Goal: Task Accomplishment & Management: Complete application form

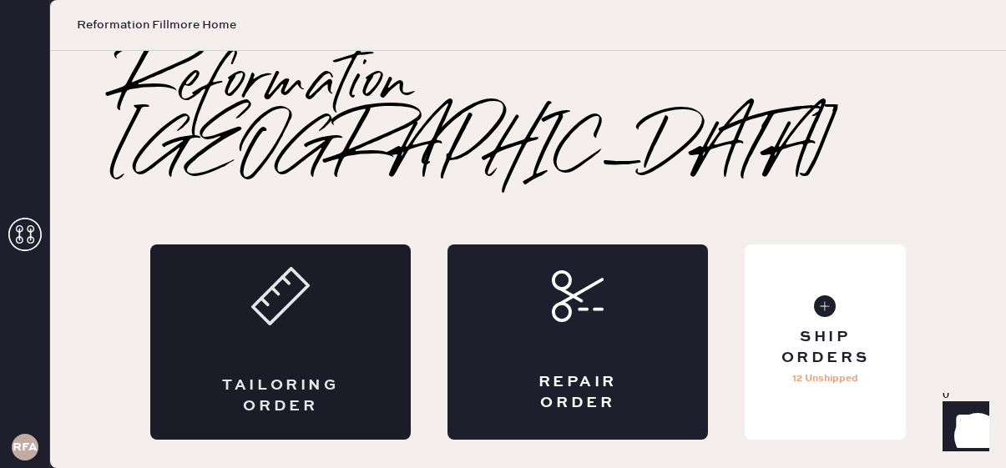
click at [355, 267] on div "Tailoring Order" at bounding box center [280, 342] width 260 height 195
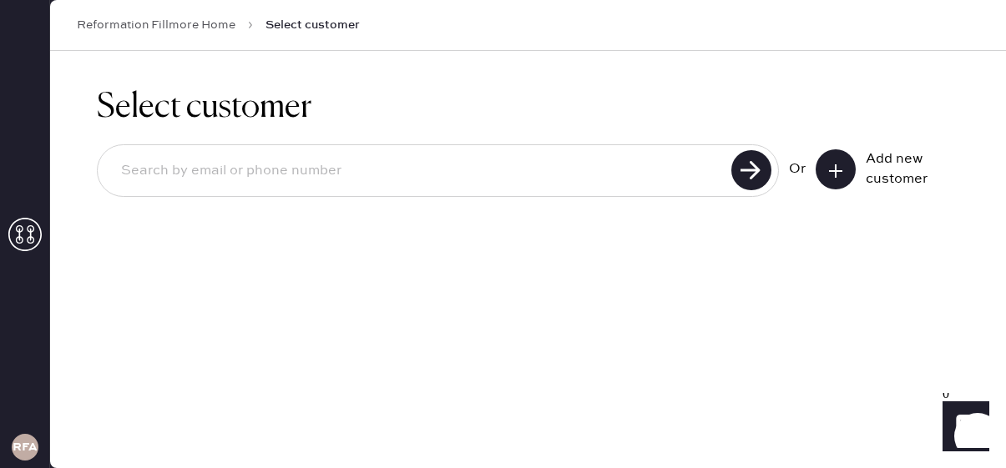
click at [838, 171] on icon at bounding box center [835, 171] width 17 height 17
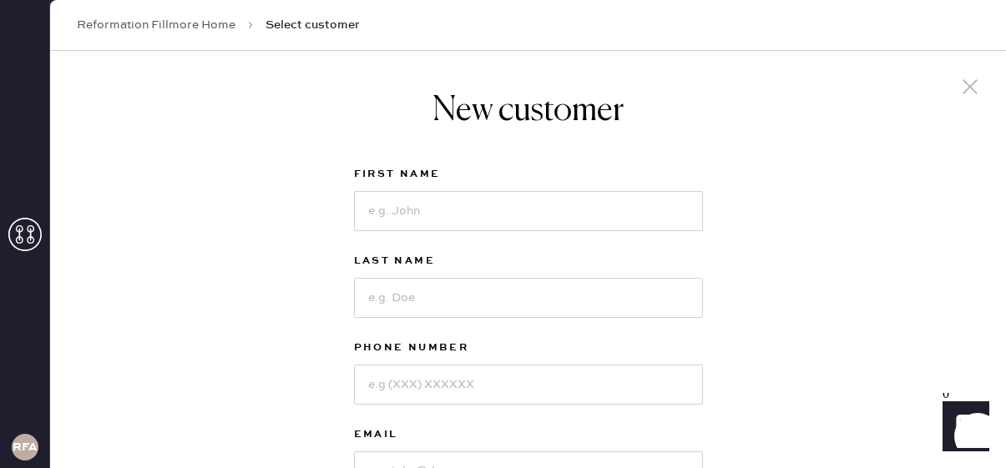
click at [968, 81] on icon at bounding box center [969, 86] width 25 height 25
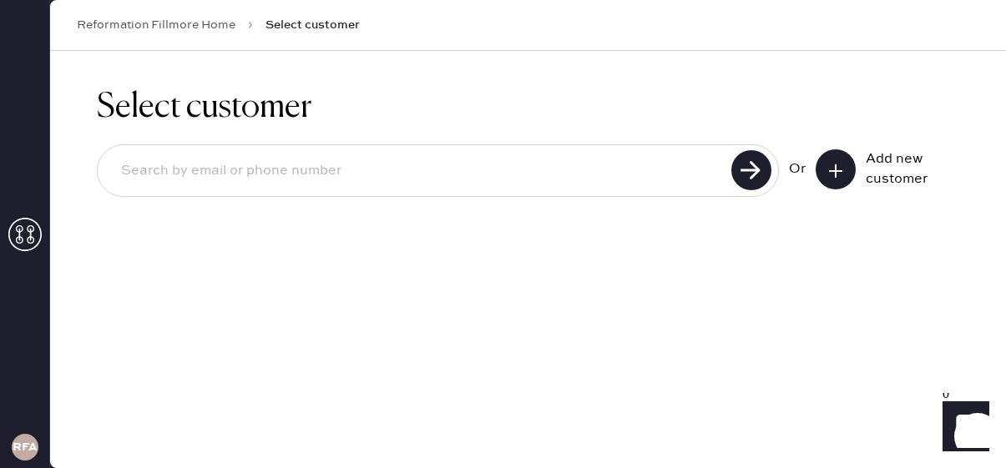
click at [487, 164] on input at bounding box center [417, 171] width 618 height 38
type input "[EMAIL_ADDRESS][DOMAIN_NAME]"
click at [764, 158] on use at bounding box center [751, 170] width 40 height 40
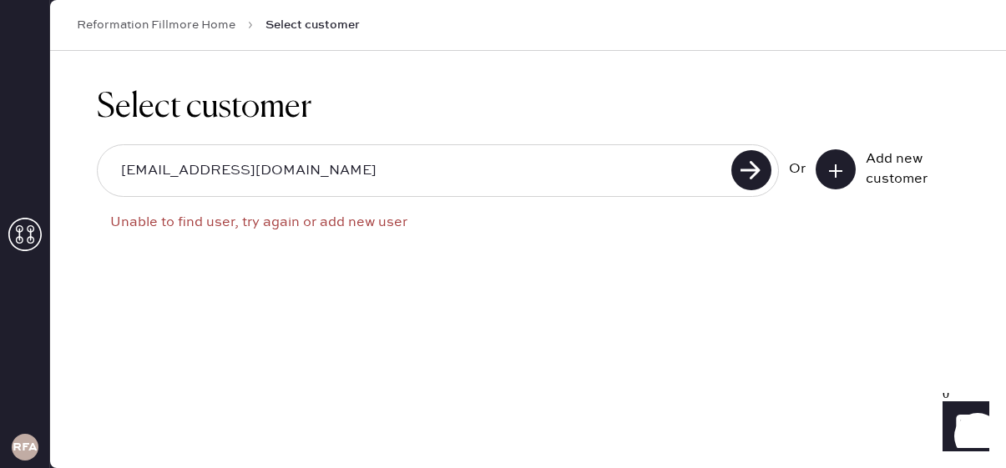
click at [628, 173] on input "[EMAIL_ADDRESS][DOMAIN_NAME]" at bounding box center [417, 171] width 618 height 38
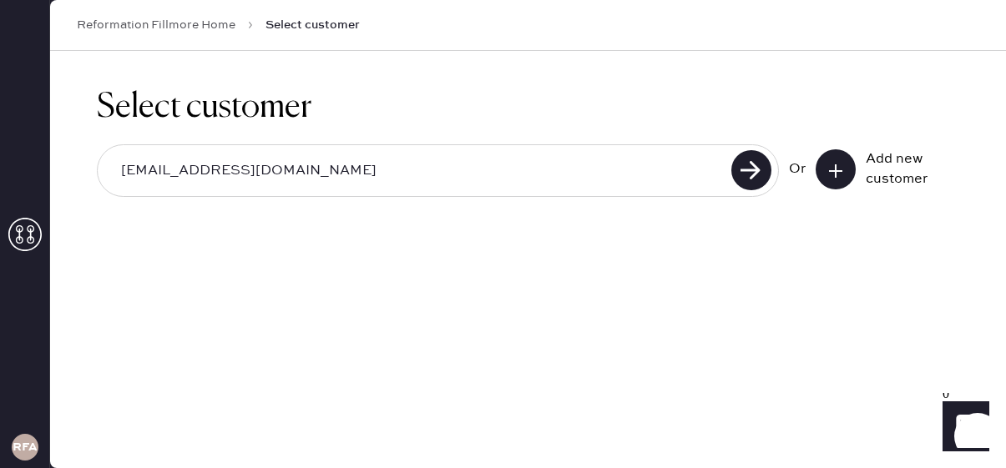
type input "[EMAIL_ADDRESS][DOMAIN_NAME]"
drag, startPoint x: 295, startPoint y: 175, endPoint x: 70, endPoint y: 168, distance: 225.5
click at [70, 168] on div "Select customer [EMAIL_ADDRESS][DOMAIN_NAME] Or Add new customer" at bounding box center [528, 152] width 956 height 203
click at [442, 159] on input "[EMAIL_ADDRESS][DOMAIN_NAME]" at bounding box center [417, 171] width 618 height 38
click at [752, 168] on use at bounding box center [751, 170] width 40 height 40
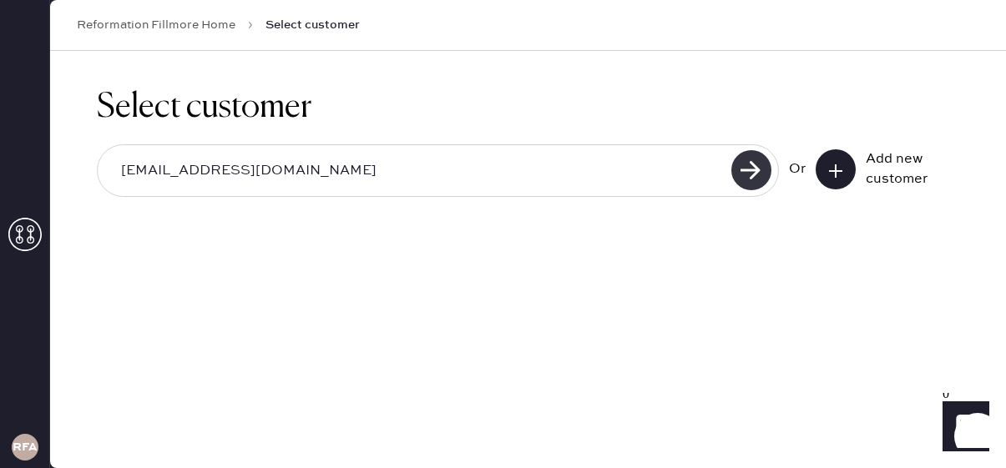
click at [744, 170] on use at bounding box center [751, 170] width 40 height 40
click at [546, 179] on input "[EMAIL_ADDRESS][DOMAIN_NAME]" at bounding box center [417, 171] width 618 height 38
click at [753, 163] on use at bounding box center [751, 170] width 40 height 40
click at [838, 164] on icon at bounding box center [835, 171] width 17 height 17
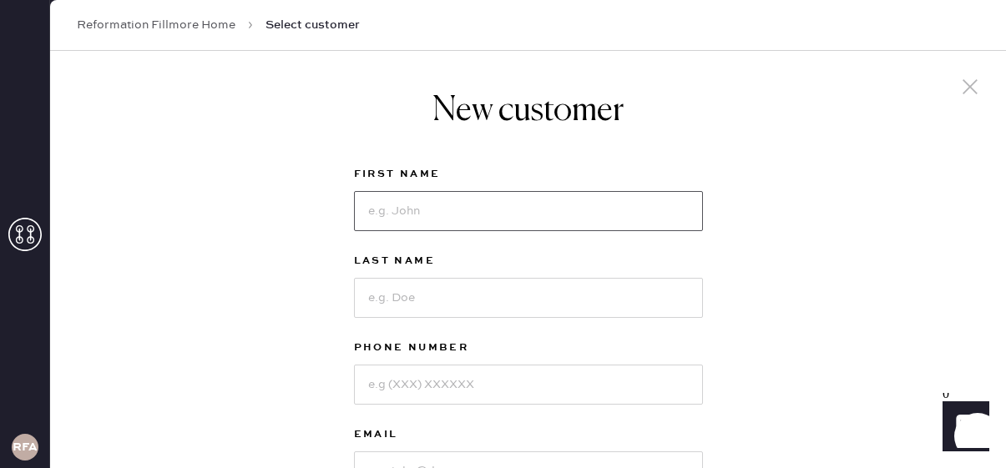
click at [684, 209] on input at bounding box center [528, 211] width 349 height 40
type input "[PERSON_NAME]"
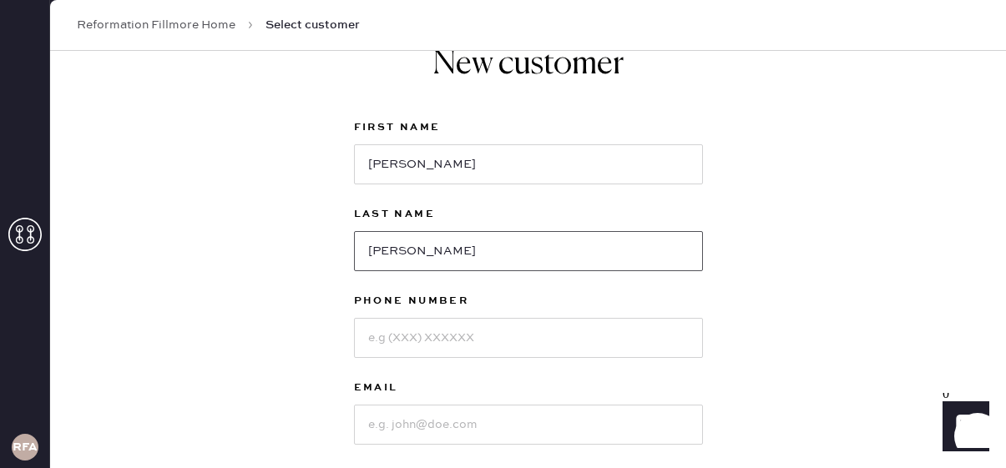
scroll to position [70, 0]
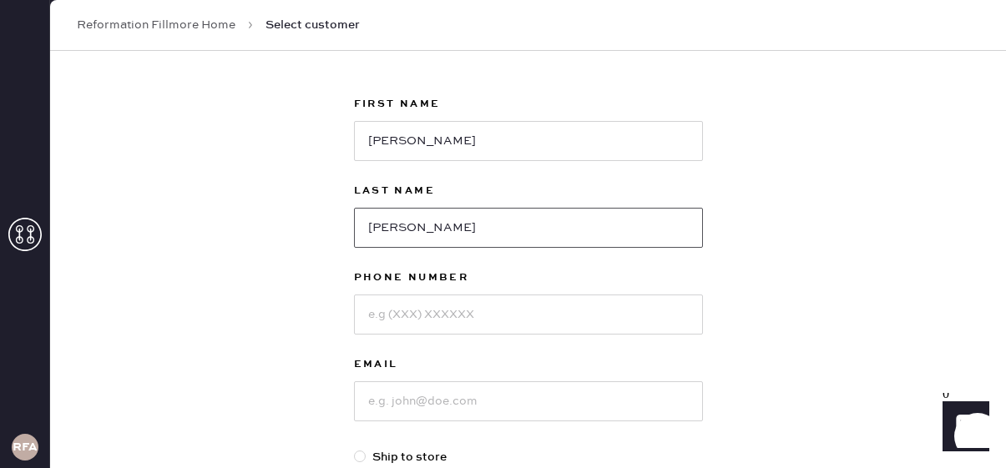
type input "[PERSON_NAME]"
click at [598, 289] on div "Phone Number" at bounding box center [528, 279] width 349 height 23
click at [567, 306] on input at bounding box center [528, 315] width 349 height 40
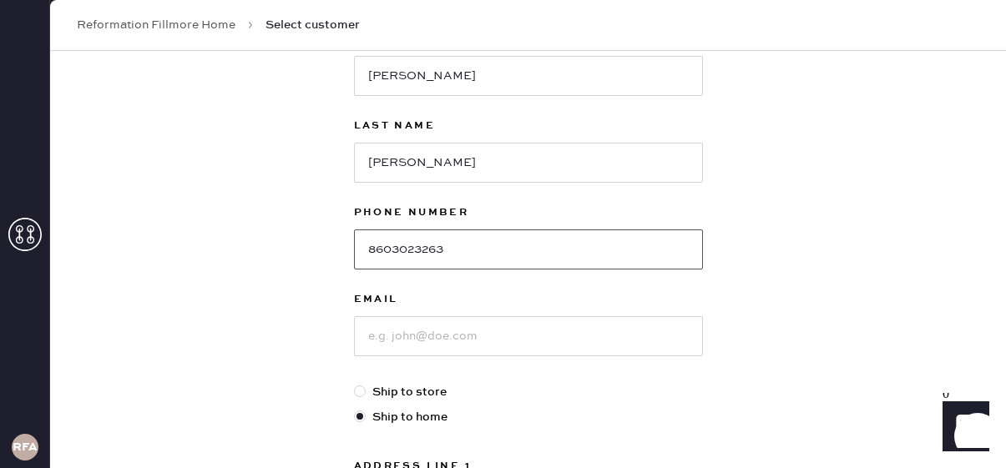
scroll to position [156, 0]
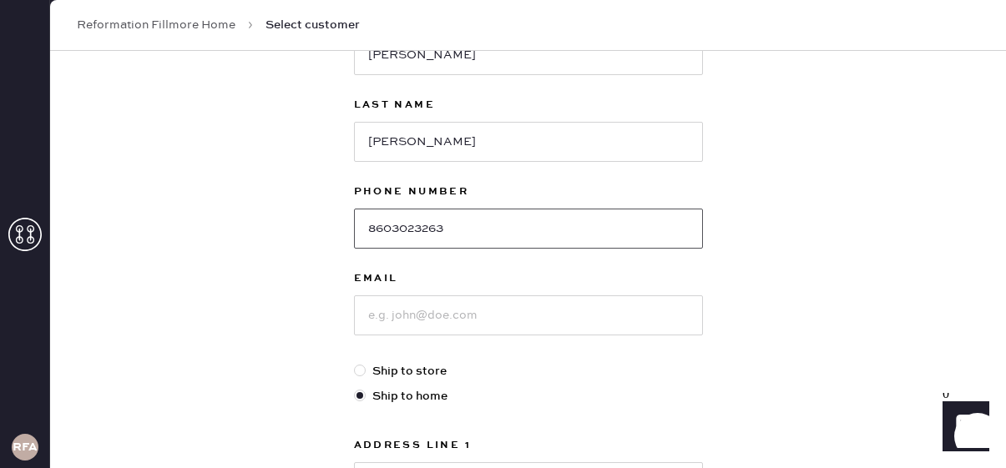
type input "8603023263"
click at [546, 330] on input at bounding box center [528, 315] width 349 height 40
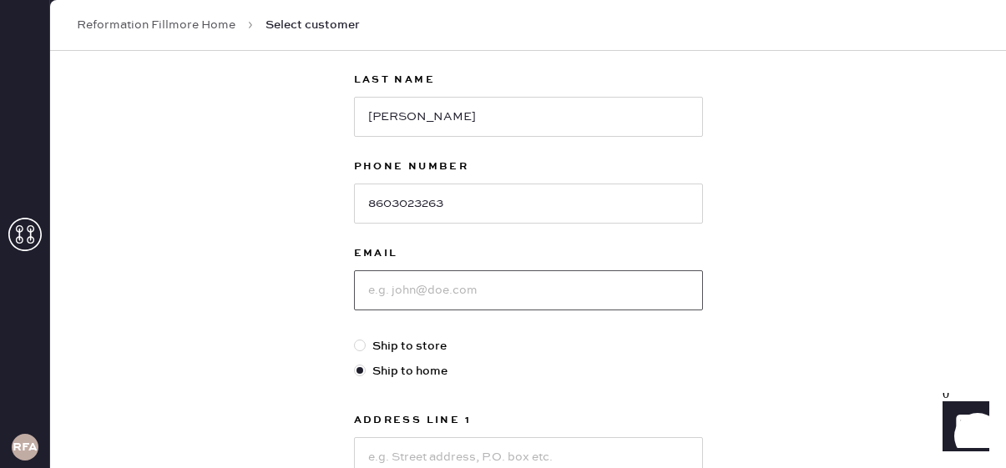
scroll to position [194, 0]
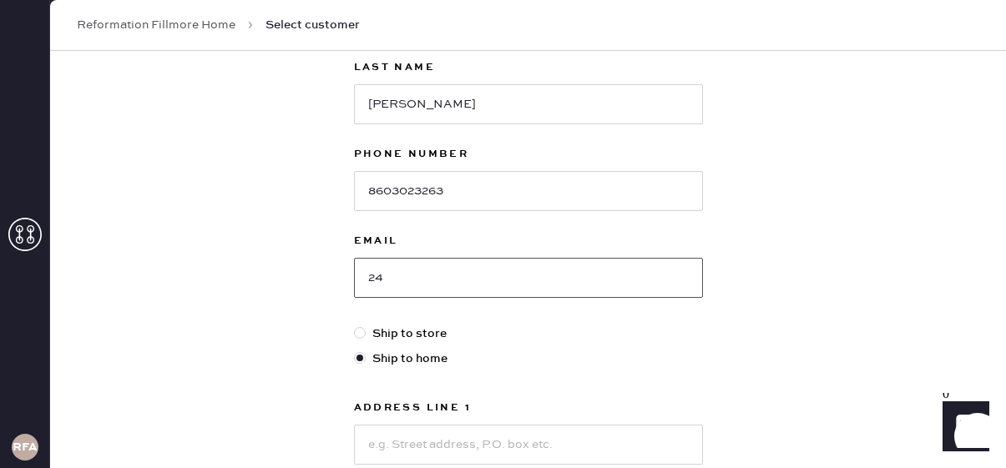
type input "2"
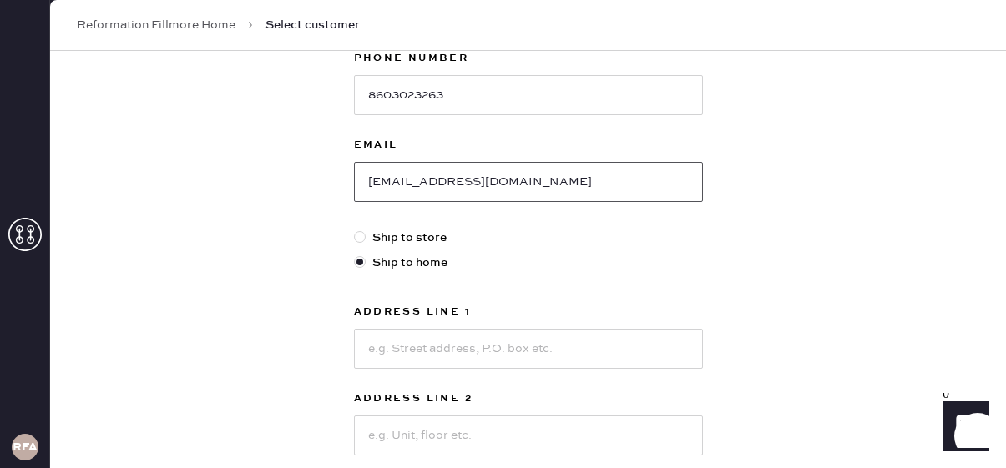
scroll to position [310, 0]
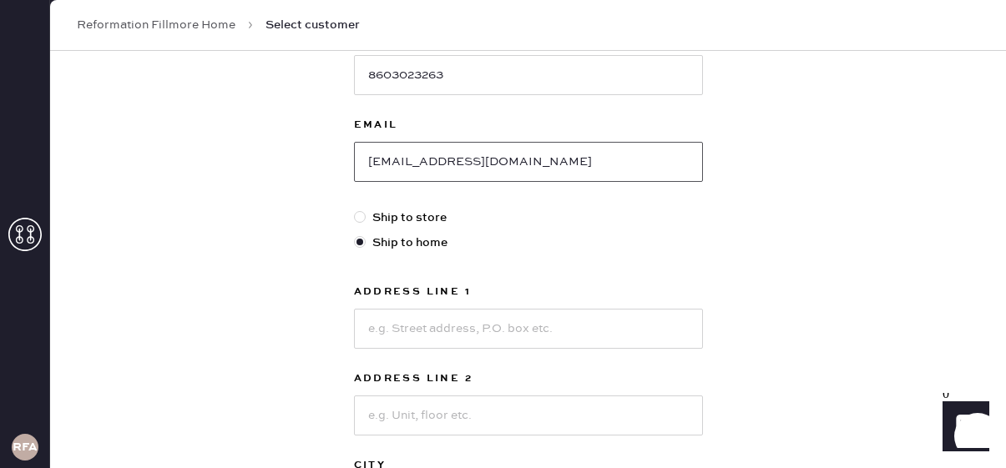
type input "[EMAIL_ADDRESS][DOMAIN_NAME]"
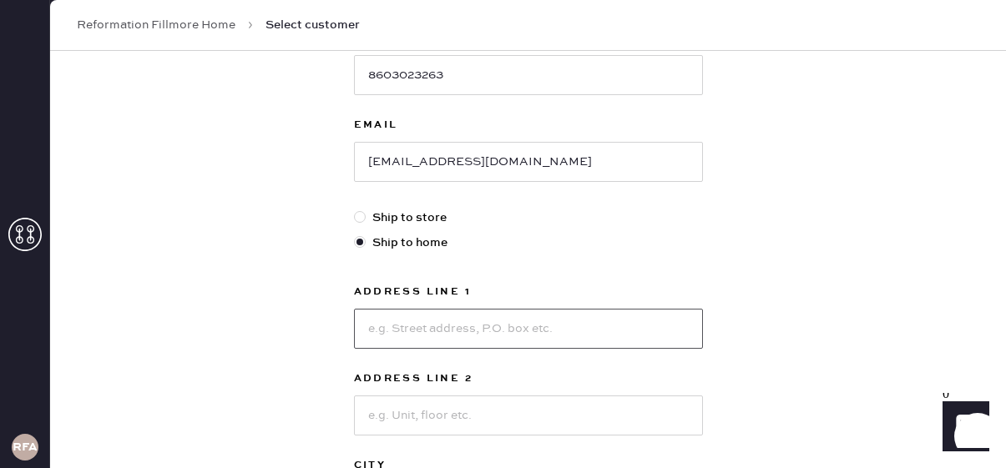
click at [487, 340] on input at bounding box center [528, 329] width 349 height 40
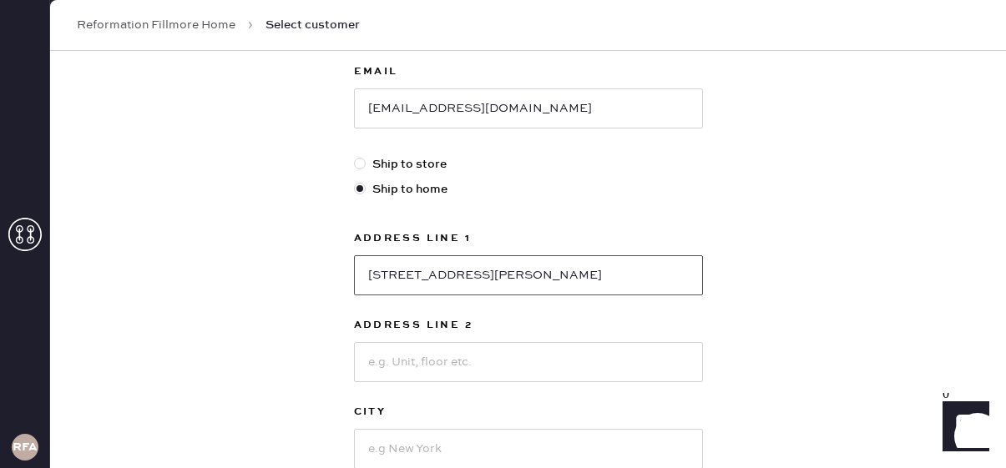
scroll to position [382, 0]
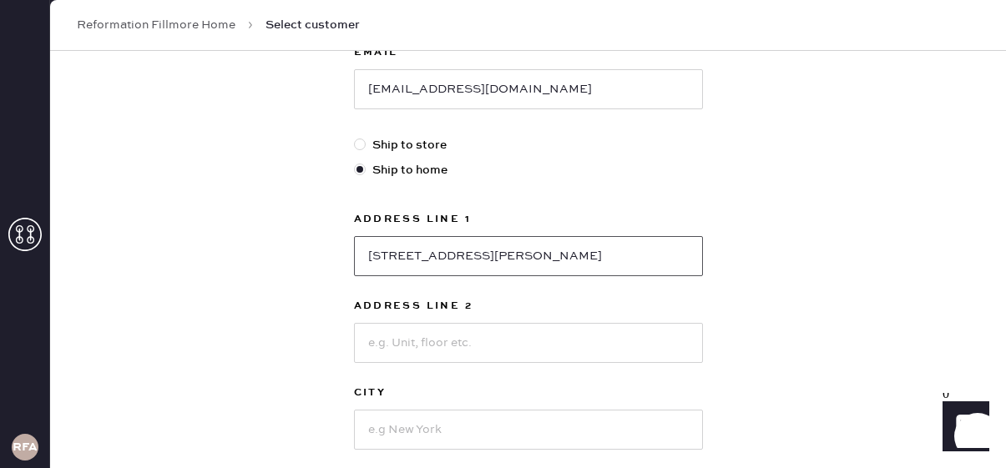
type input "[STREET_ADDRESS][PERSON_NAME]"
click at [416, 346] on input at bounding box center [528, 343] width 349 height 40
type input "Apt 508"
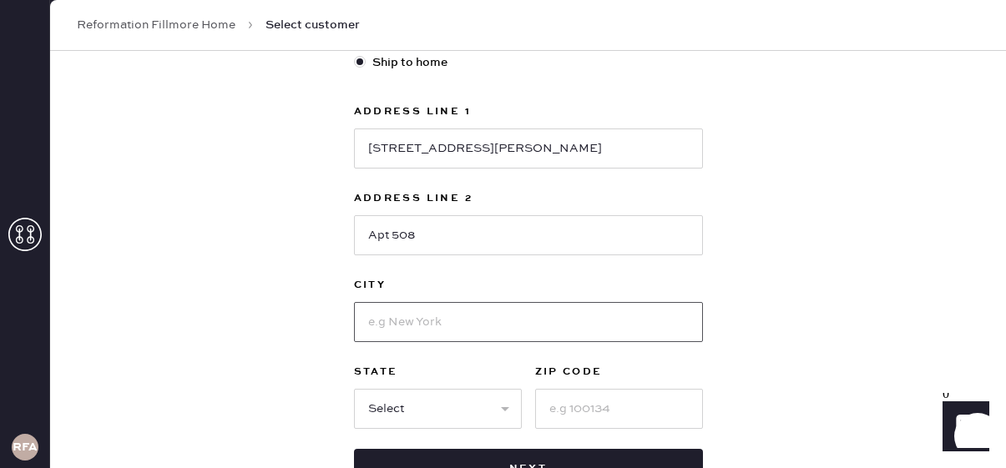
scroll to position [510, 0]
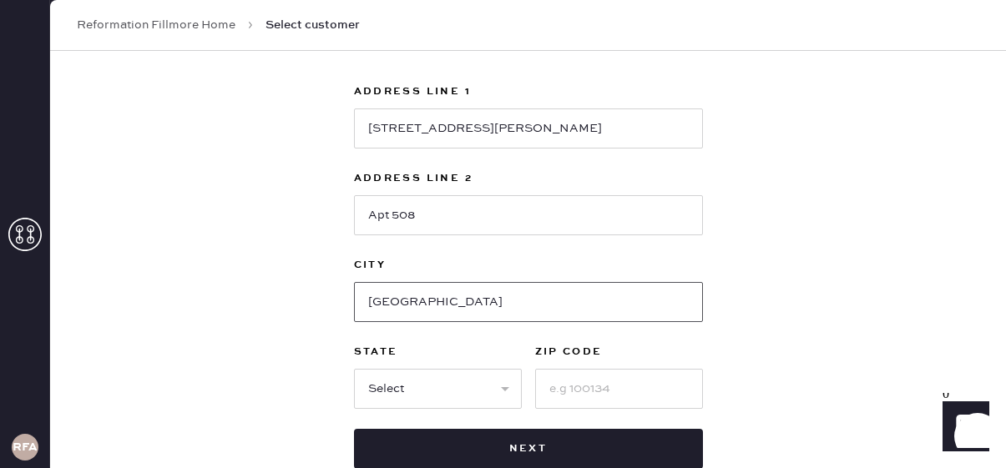
type input "[GEOGRAPHIC_DATA]"
click at [376, 392] on select "Select AK AL AR AZ CA CO CT [GEOGRAPHIC_DATA] DE FL [GEOGRAPHIC_DATA] HI [GEOGR…" at bounding box center [438, 389] width 168 height 40
select select "CT"
click at [354, 369] on select "Select AK AL AR AZ CA CO CT [GEOGRAPHIC_DATA] DE FL [GEOGRAPHIC_DATA] HI [GEOGR…" at bounding box center [438, 389] width 168 height 40
click at [591, 400] on input at bounding box center [619, 389] width 168 height 40
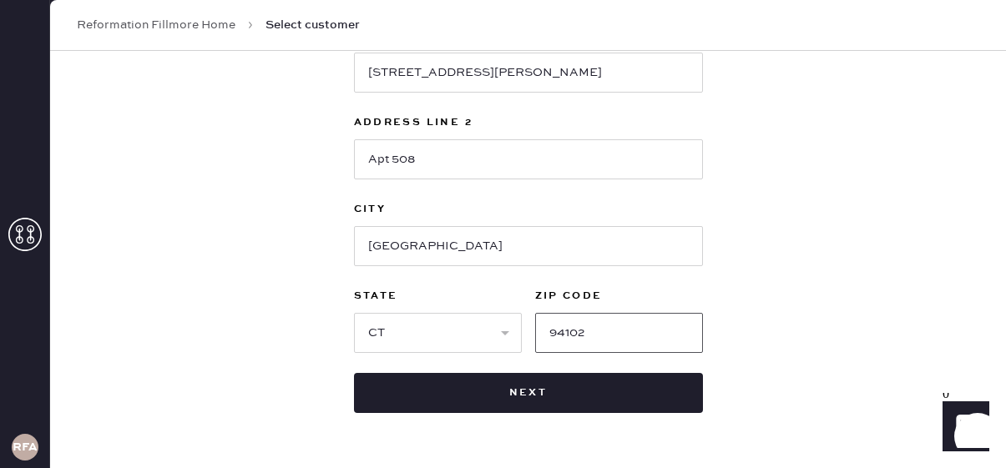
scroll to position [618, 0]
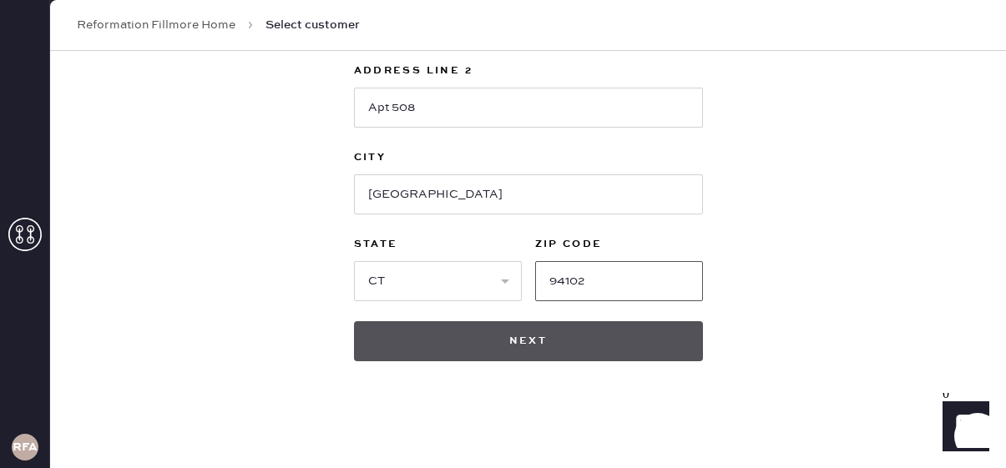
type input "94102"
click at [467, 336] on button "Next" at bounding box center [528, 341] width 349 height 40
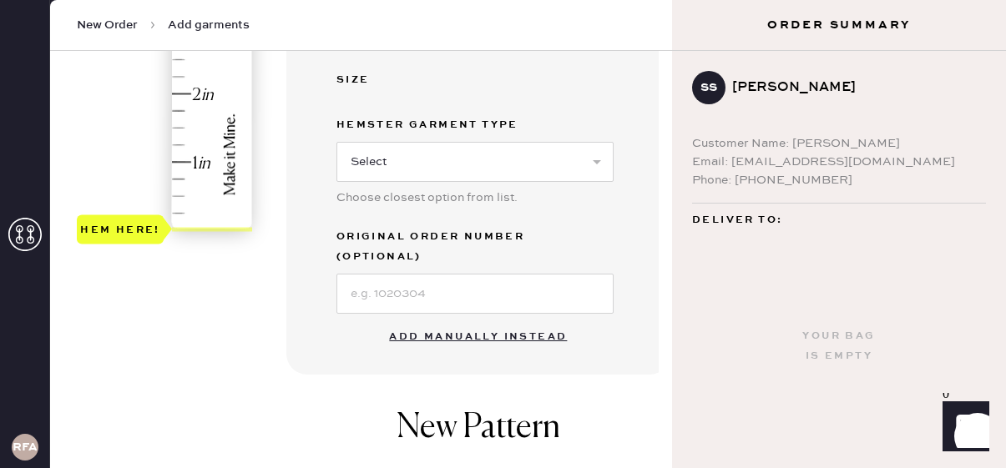
scroll to position [514, 0]
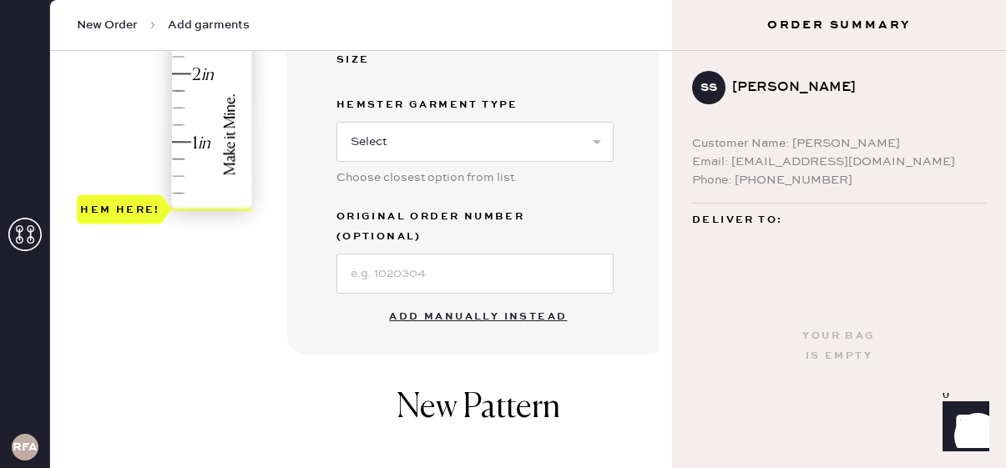
click at [462, 300] on button "Add manually instead" at bounding box center [478, 316] width 198 height 33
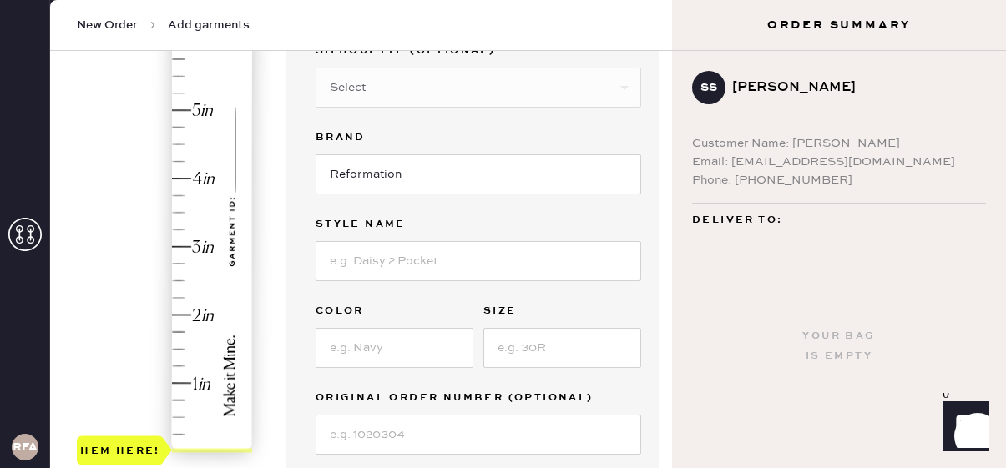
scroll to position [0, 0]
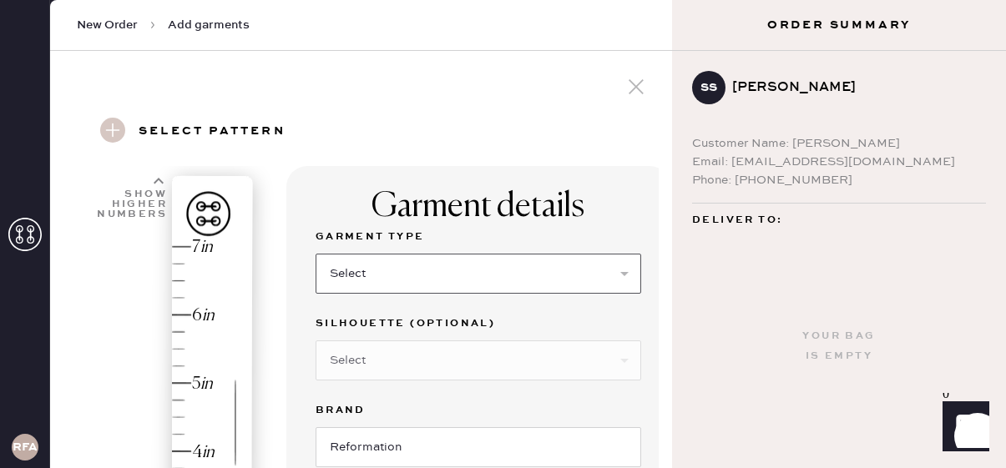
click at [378, 263] on select "Select Basic Skirt Jeans Leggings Pants Shorts Basic Sleeved Dress Basic Sleeve…" at bounding box center [477, 274] width 325 height 40
select select "4"
click at [315, 254] on select "Select Basic Skirt Jeans Leggings Pants Shorts Basic Sleeved Dress Basic Sleeve…" at bounding box center [477, 274] width 325 height 40
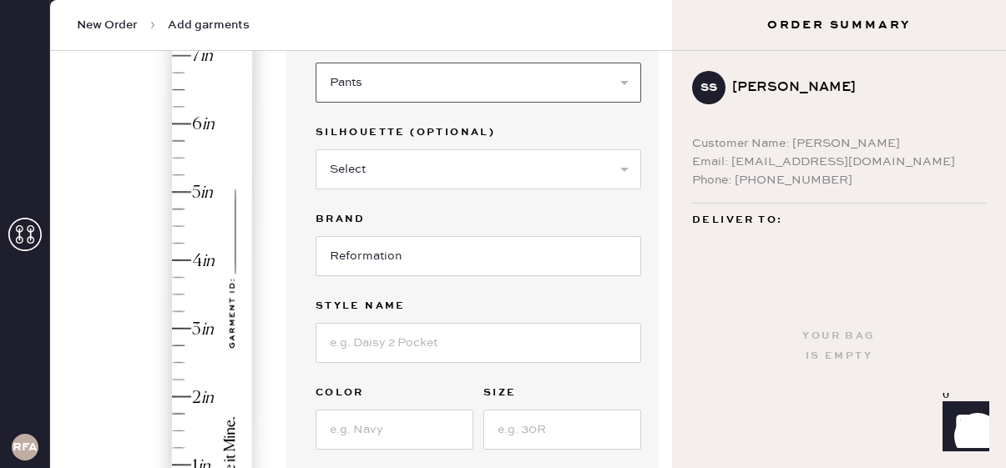
scroll to position [231, 0]
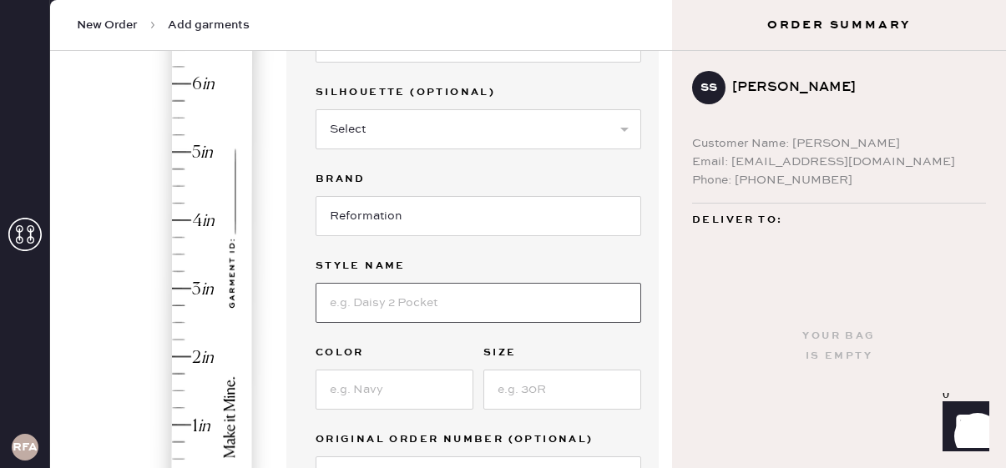
click at [419, 305] on input at bounding box center [477, 303] width 325 height 40
type input "Vida Low Rise Pant"
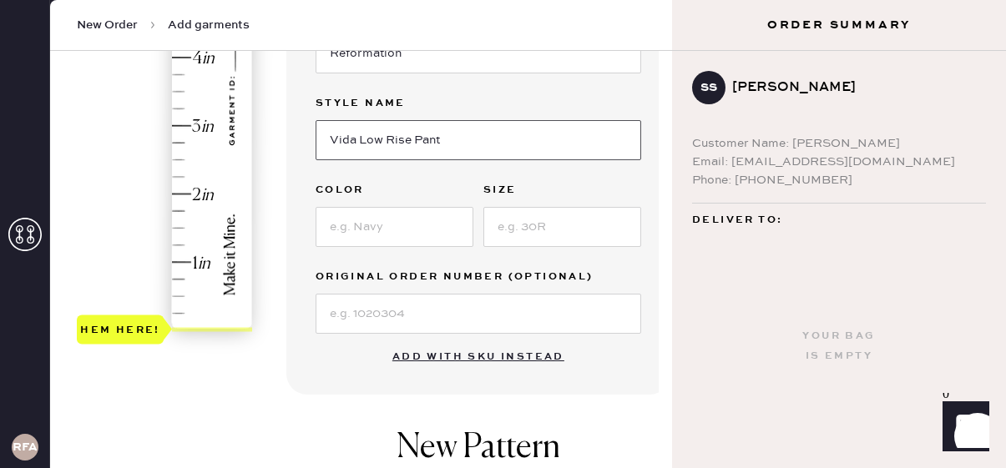
scroll to position [441, 0]
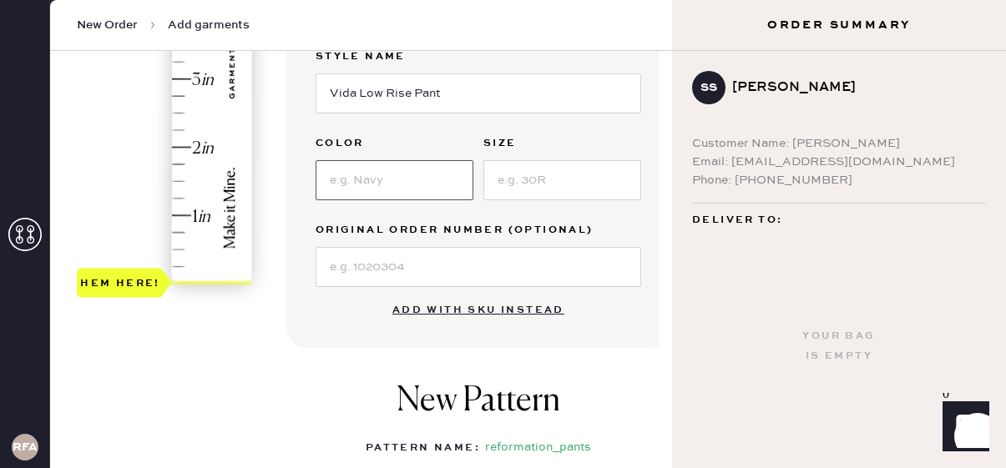
click at [389, 174] on input at bounding box center [394, 180] width 158 height 40
type input "Black"
click at [551, 174] on input at bounding box center [562, 180] width 158 height 40
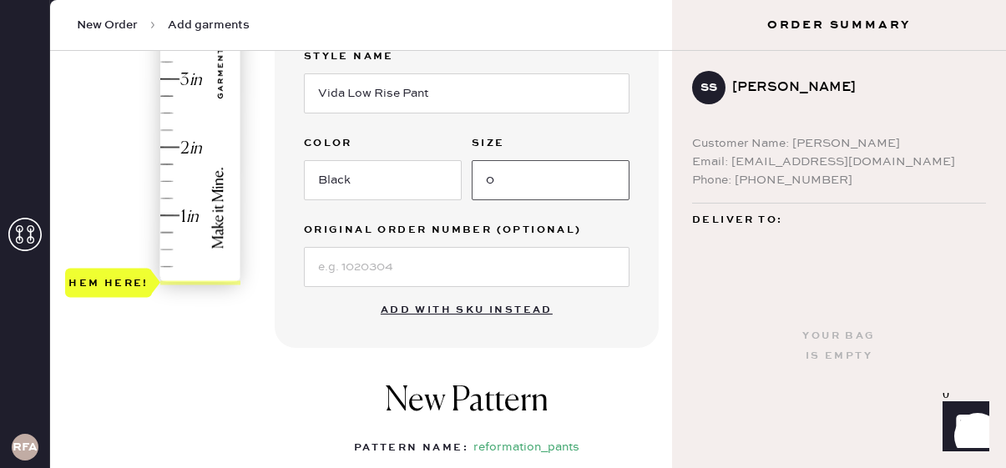
type input "0"
type input "1"
click at [173, 214] on div "Hem here!" at bounding box center [154, 45] width 178 height 492
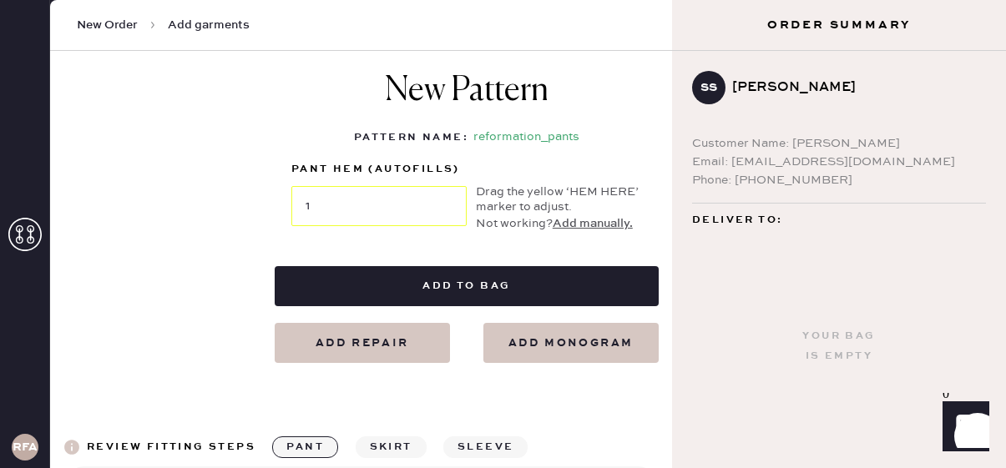
scroll to position [759, 0]
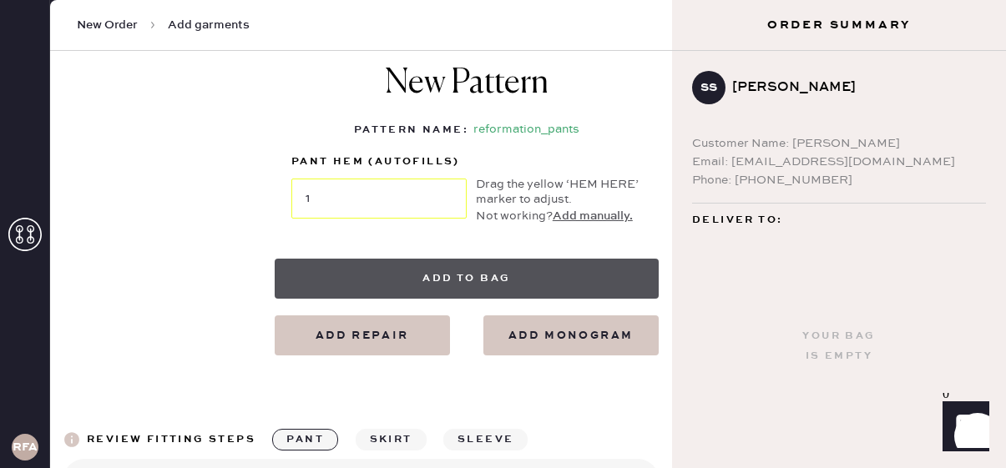
click at [475, 284] on button "Add to bag" at bounding box center [467, 279] width 384 height 40
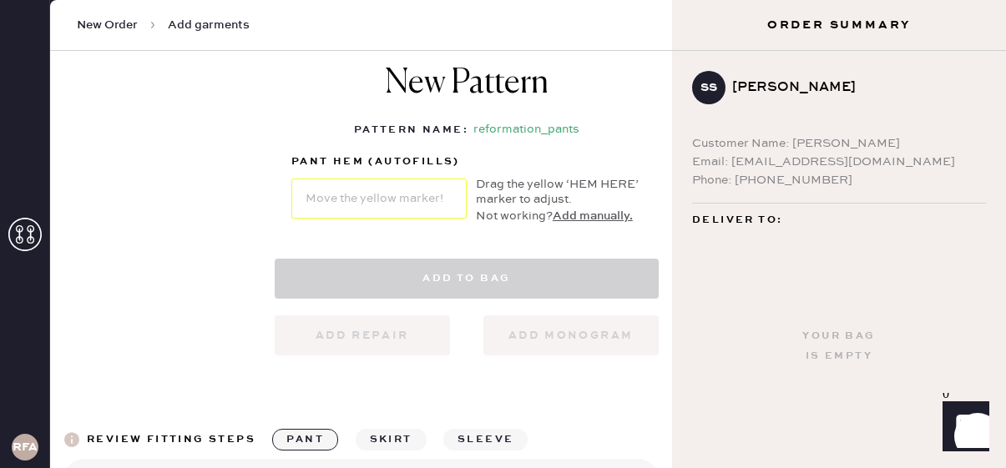
select select "4"
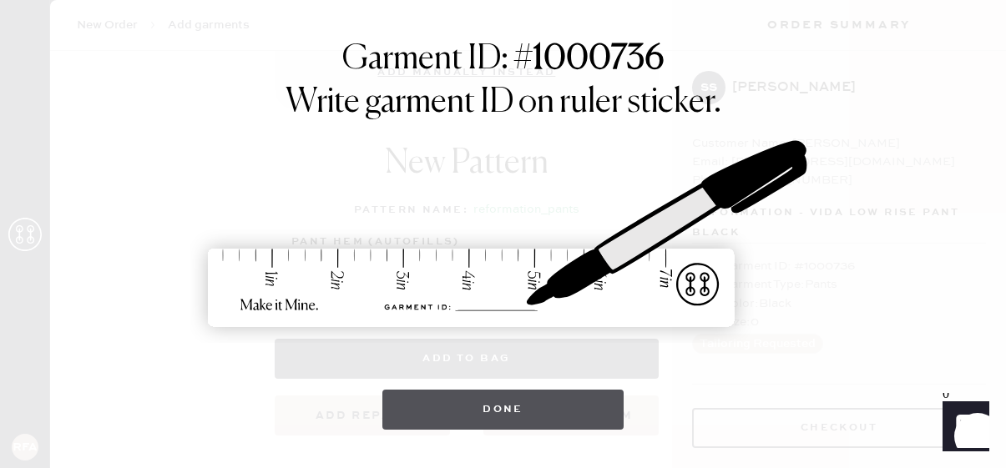
click at [489, 402] on button "Done" at bounding box center [502, 410] width 241 height 40
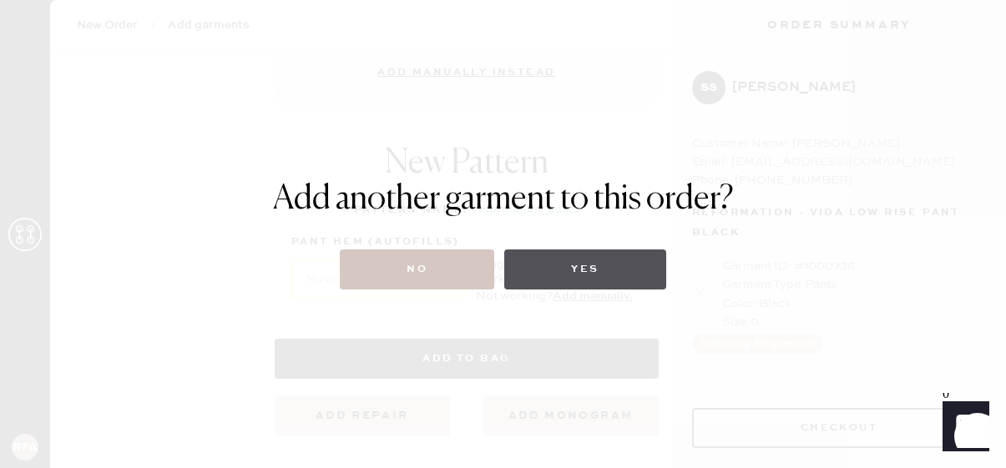
click at [579, 270] on button "Yes" at bounding box center [584, 270] width 161 height 40
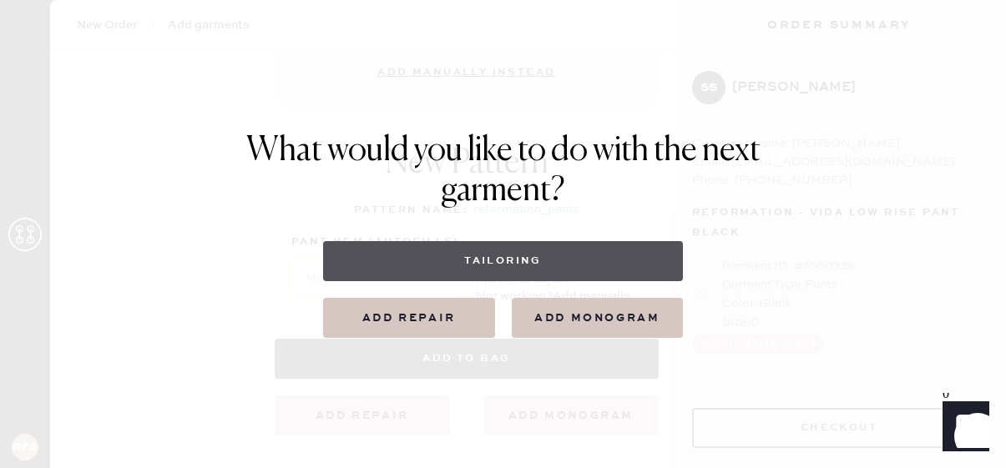
click at [510, 254] on button "Tailoring" at bounding box center [503, 261] width 360 height 40
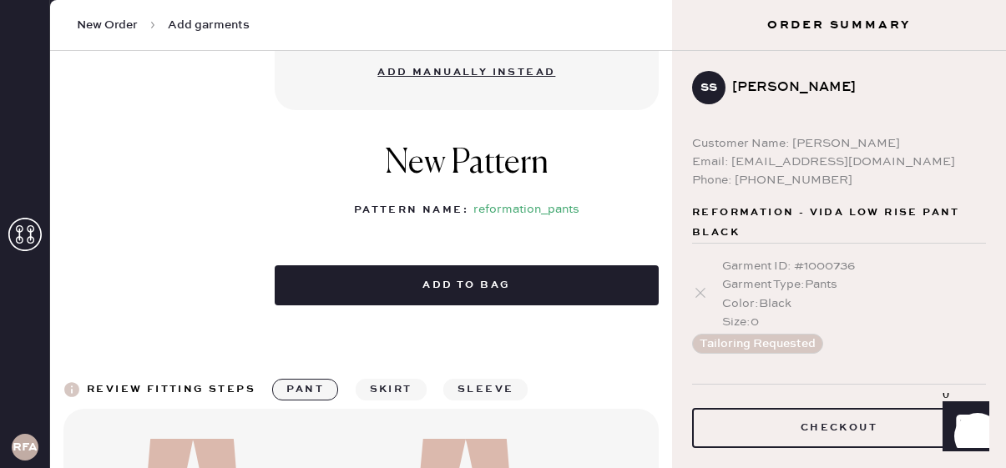
select select
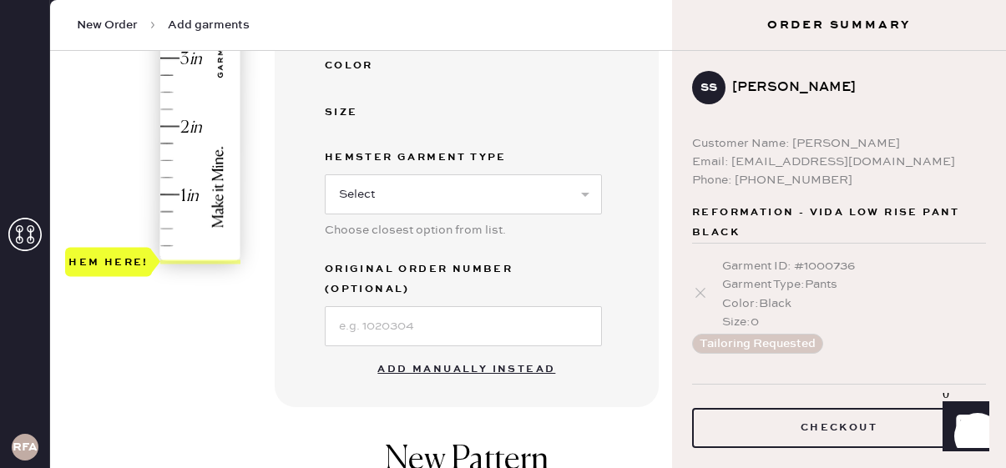
scroll to position [474, 0]
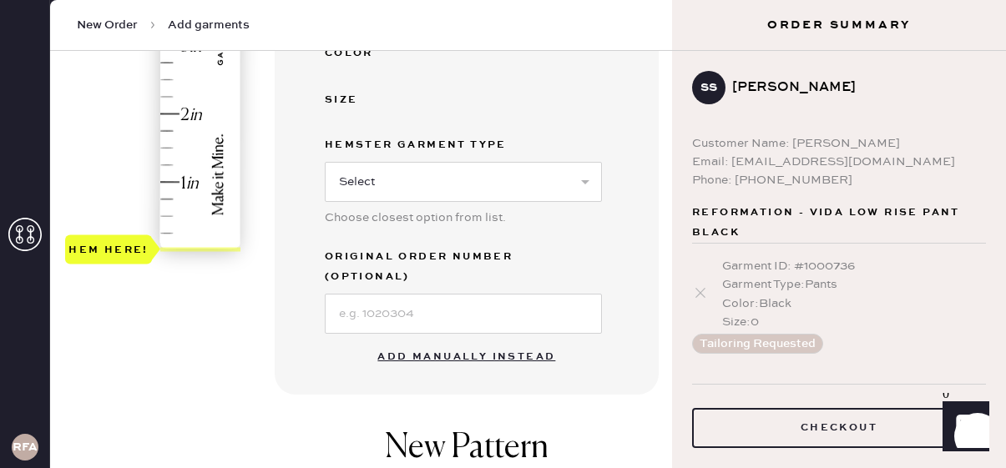
click at [467, 340] on button "Add manually instead" at bounding box center [466, 356] width 198 height 33
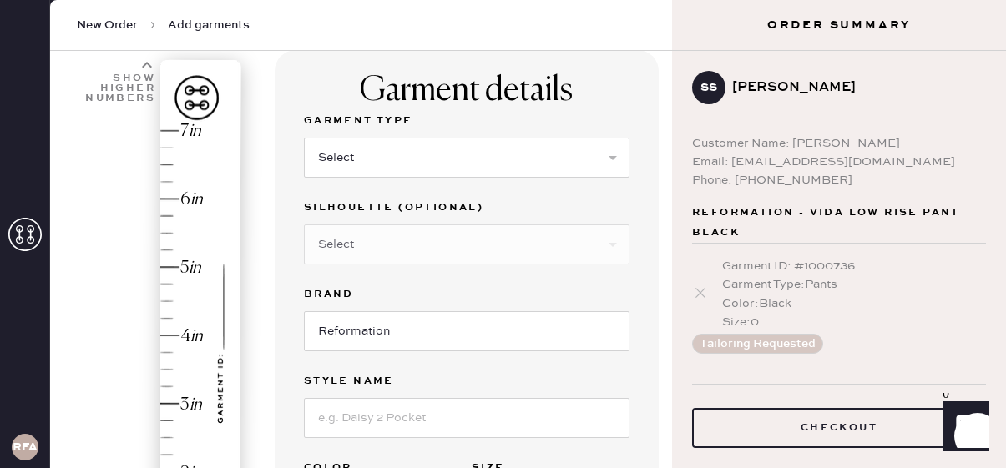
scroll to position [105, 0]
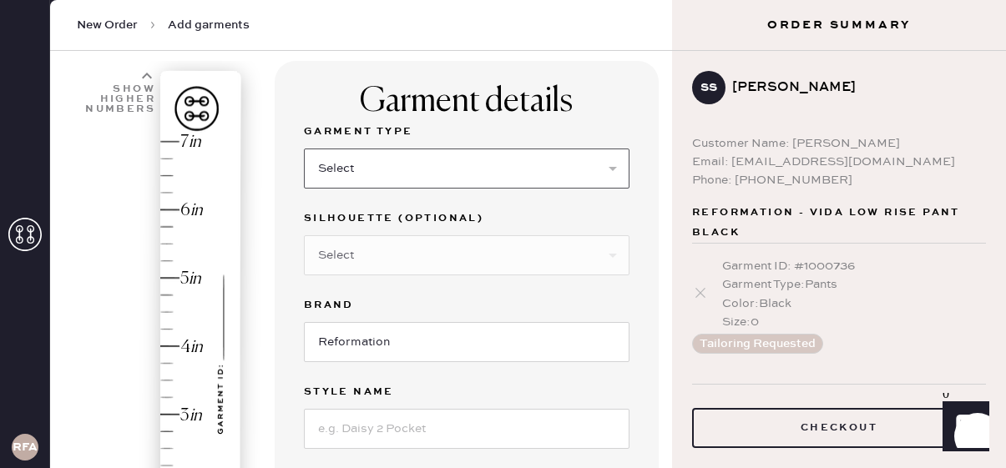
click at [410, 161] on select "Select Basic Skirt Jeans Leggings Pants Shorts Basic Sleeved Dress Basic Sleeve…" at bounding box center [466, 169] width 325 height 40
select select "4"
click at [304, 149] on select "Select Basic Skirt Jeans Leggings Pants Shorts Basic Sleeved Dress Basic Sleeve…" at bounding box center [466, 169] width 325 height 40
click at [441, 261] on select "Select Joggers Shorts Cropped Flare Boot Cut Straight Skinny Other" at bounding box center [466, 255] width 325 height 40
select select "11"
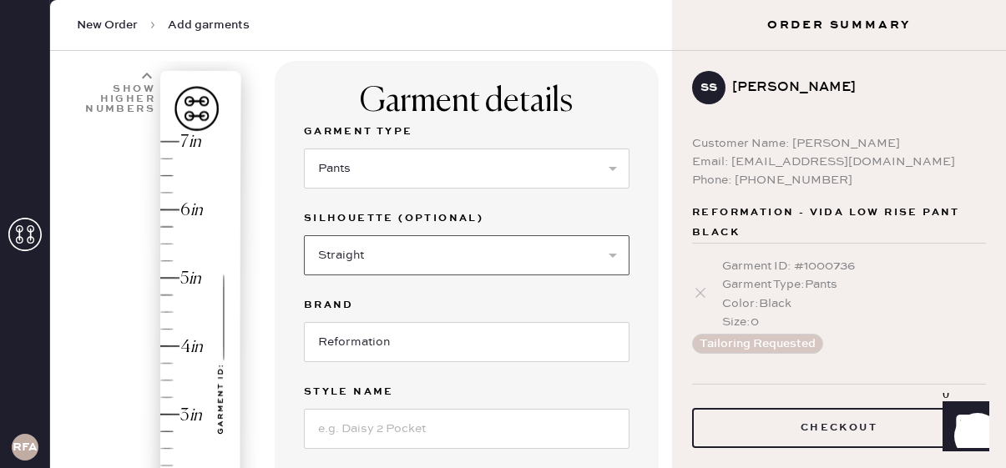
click at [304, 235] on select "Select Joggers Shorts Cropped Flare Boot Cut Straight Skinny Other" at bounding box center [466, 255] width 325 height 40
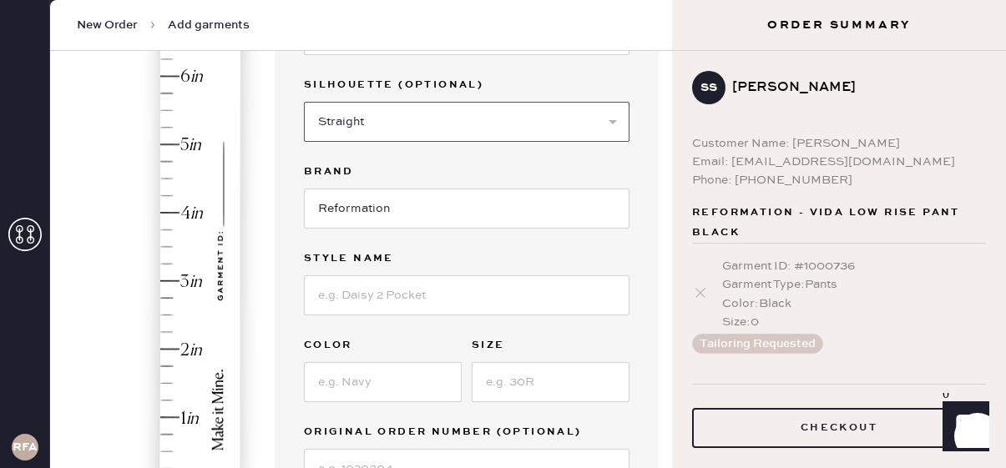
scroll to position [265, 0]
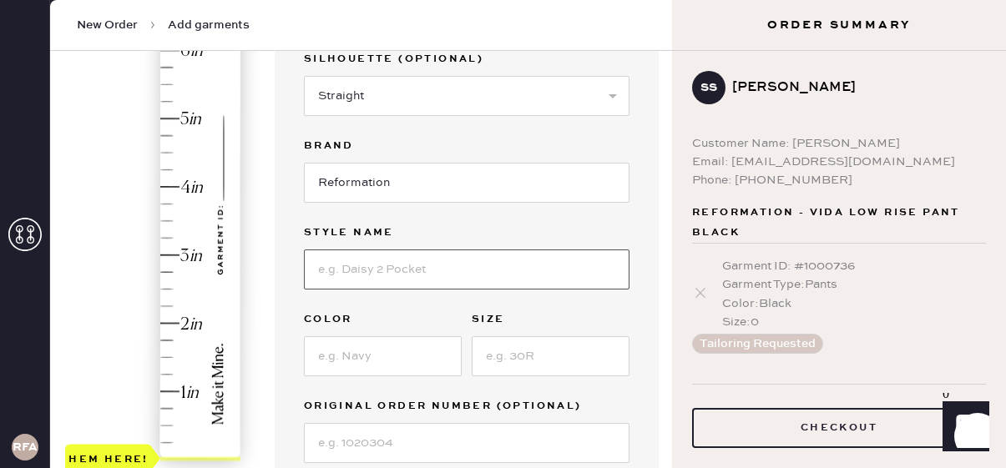
click at [418, 280] on input at bounding box center [466, 270] width 325 height 40
type input "Vida Low Rise Pant"
click at [359, 351] on input at bounding box center [383, 356] width 158 height 40
type input "mole"
click at [532, 358] on input at bounding box center [551, 356] width 158 height 40
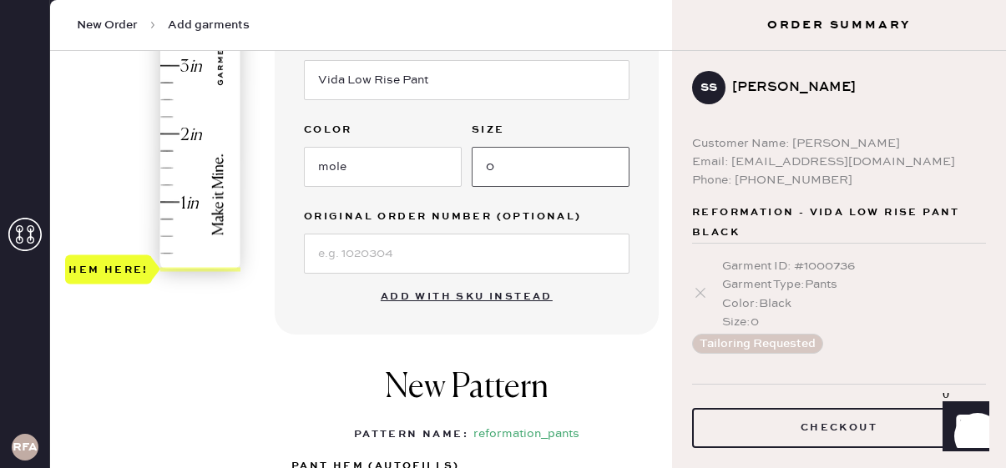
scroll to position [480, 0]
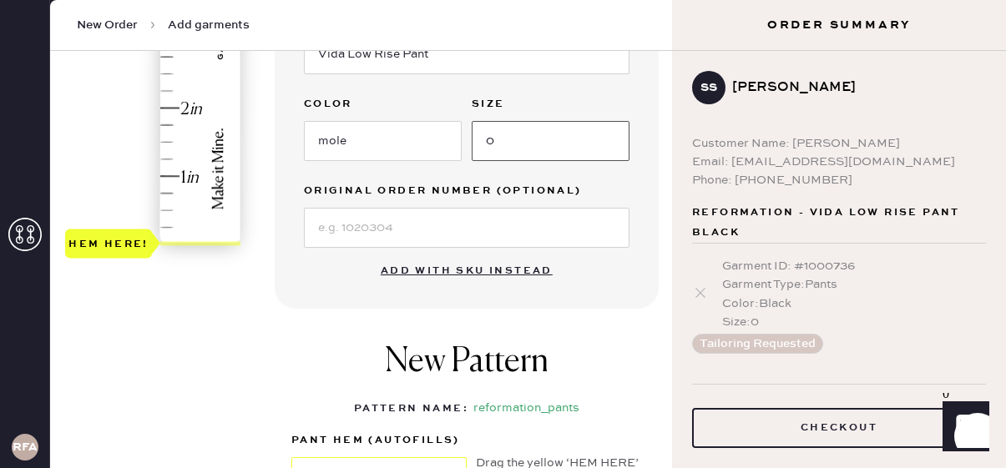
type input "0"
type input "1"
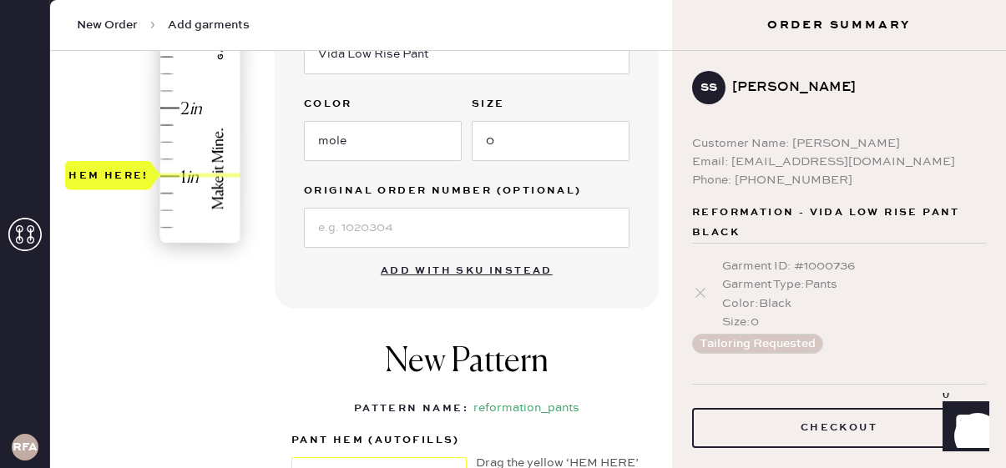
click at [169, 174] on div "Hem here!" at bounding box center [154, 6] width 178 height 492
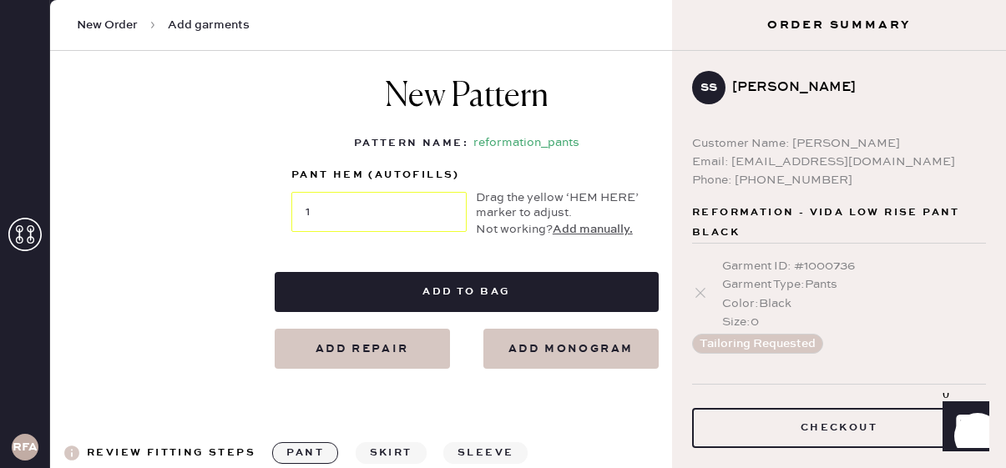
scroll to position [750, 0]
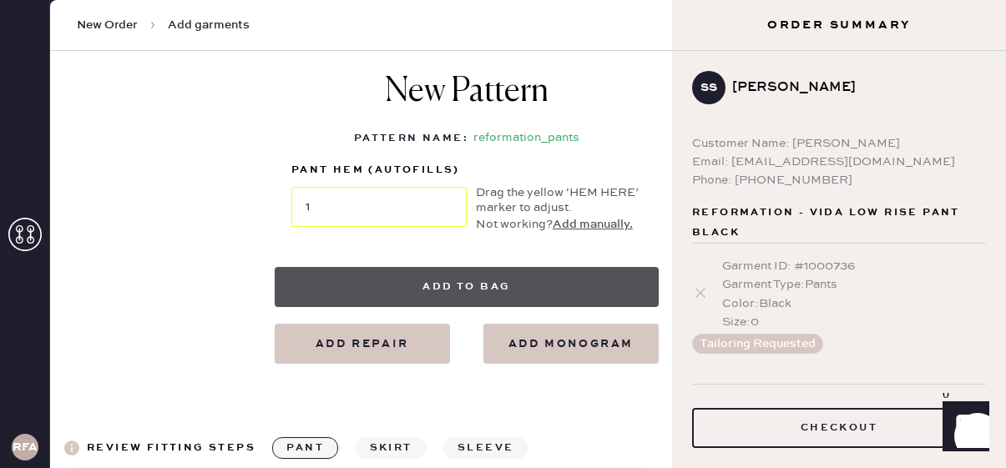
click at [485, 291] on button "Add to bag" at bounding box center [467, 287] width 384 height 40
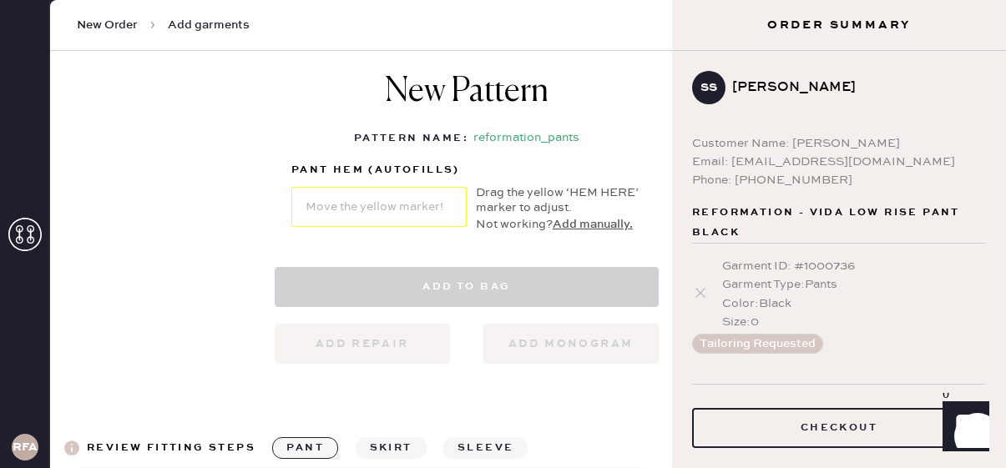
select select "4"
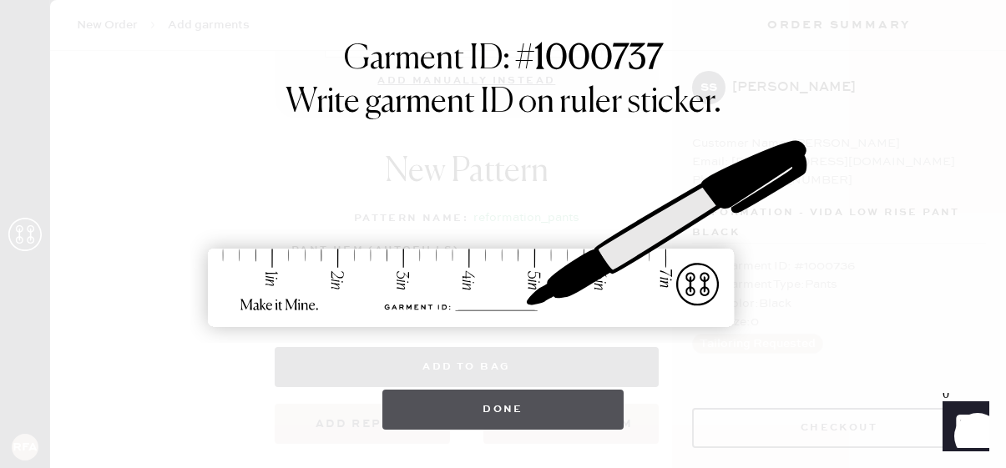
click at [468, 411] on button "Done" at bounding box center [502, 410] width 241 height 40
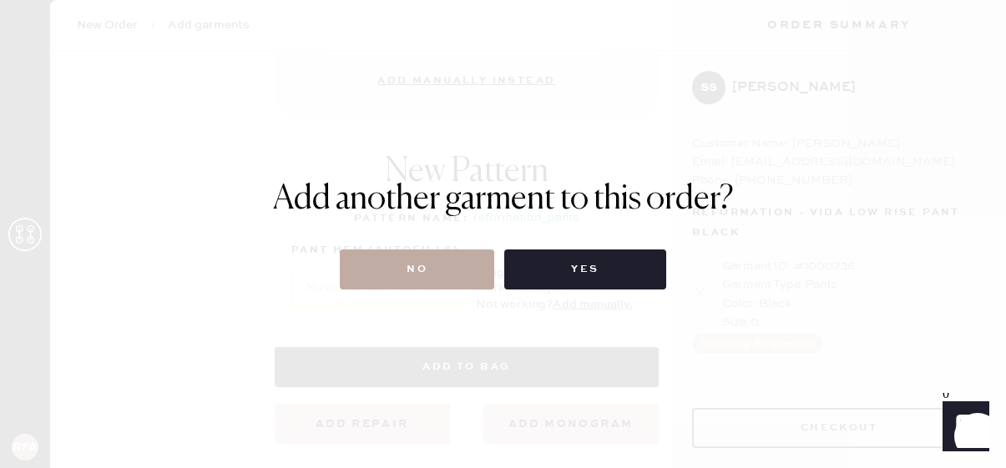
click at [458, 264] on button "No" at bounding box center [417, 270] width 154 height 40
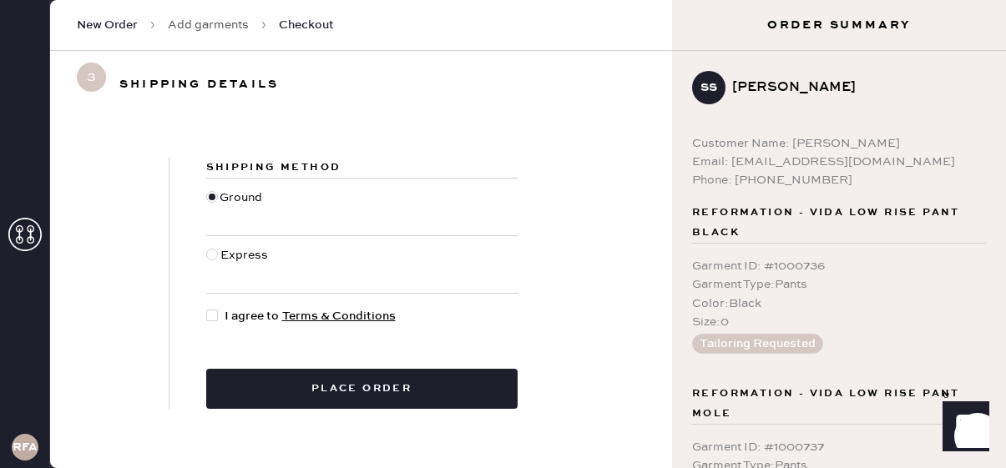
click at [208, 311] on div at bounding box center [212, 316] width 12 height 12
click at [207, 308] on input "I agree to Terms & Conditions" at bounding box center [206, 307] width 1 height 1
checkbox input "true"
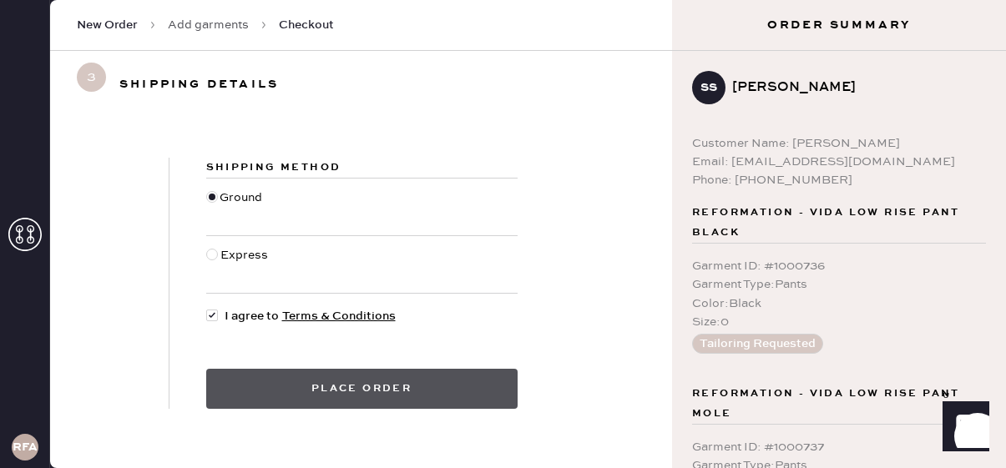
click at [380, 401] on button "Place order" at bounding box center [361, 389] width 311 height 40
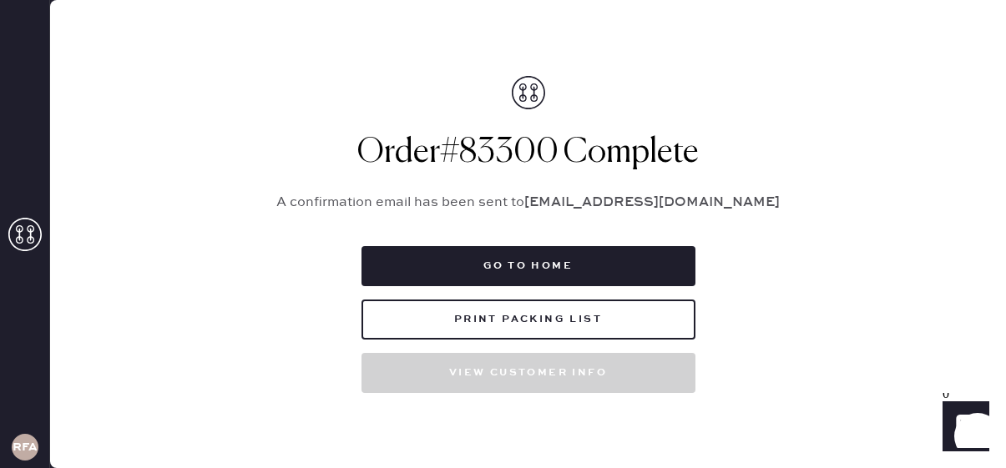
click at [948, 164] on div "Packing list Order # 83300 Customer information # 89381 [PERSON_NAME] [EMAIL_AD…" at bounding box center [528, 234] width 956 height 468
